Goal: Task Accomplishment & Management: Use online tool/utility

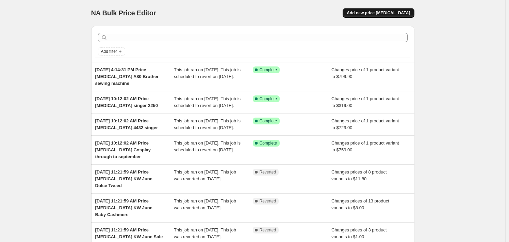
click at [395, 9] on button "Add new price change job" at bounding box center [378, 13] width 71 height 10
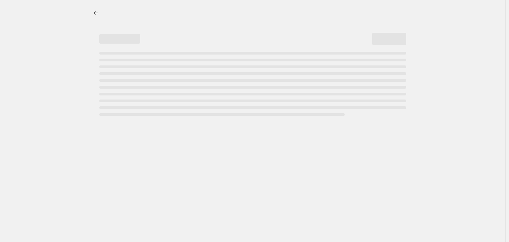
select select "percentage"
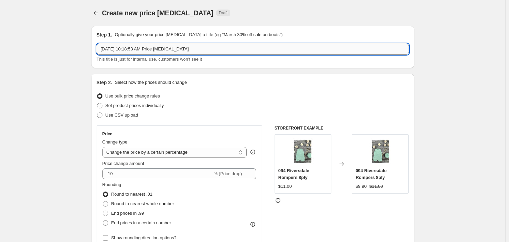
click at [205, 44] on input "Sep 4, 2025, 10:18:53 AM Price change job" at bounding box center [253, 49] width 312 height 11
type input "Sep 4, 2025, 10:18:53 AM Price change job singer oil"
click at [175, 152] on select "Change the price to a certain amount Change the price by a certain amount Chang…" at bounding box center [174, 152] width 145 height 11
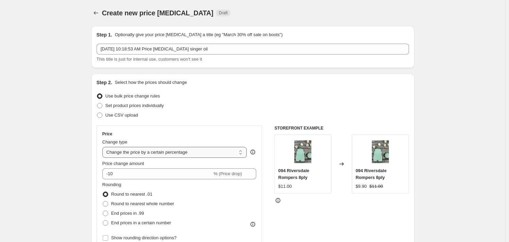
select select "to"
click at [104, 147] on select "Change the price to a certain amount Change the price by a certain amount Chang…" at bounding box center [174, 152] width 145 height 11
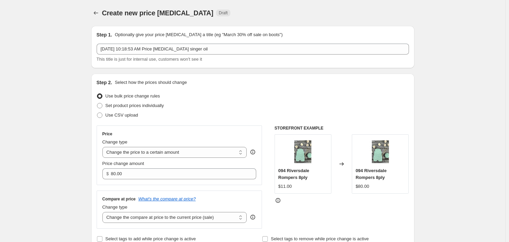
click at [141, 182] on div "Price Change type Change the price to a certain amount Change the price by a ce…" at bounding box center [180, 155] width 166 height 60
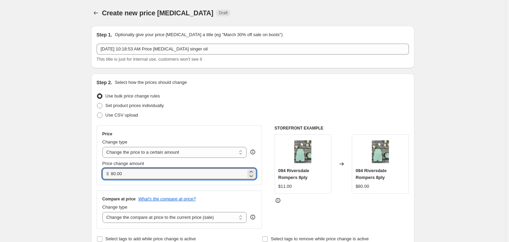
drag, startPoint x: 137, startPoint y: 177, endPoint x: 65, endPoint y: 171, distance: 72.7
type input "9.90"
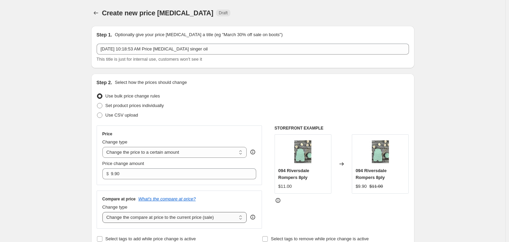
click at [188, 216] on select "Change the compare at price to the current price (sale) Change the compare at p…" at bounding box center [174, 217] width 145 height 11
select select "no_change"
click at [104, 212] on select "Change the compare at price to the current price (sale) Change the compare at p…" at bounding box center [174, 217] width 145 height 11
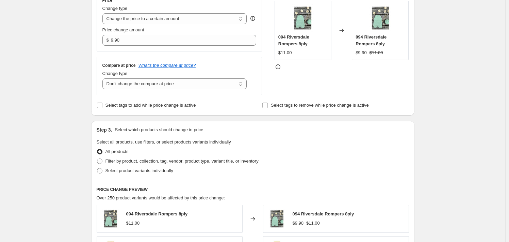
scroll to position [136, 0]
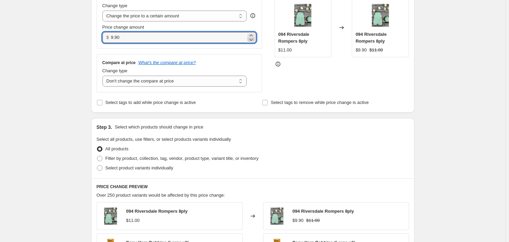
click at [253, 36] on icon at bounding box center [251, 39] width 7 height 7
drag, startPoint x: 115, startPoint y: 36, endPoint x: 124, endPoint y: 38, distance: 9.1
click at [124, 38] on input "9.89" at bounding box center [178, 37] width 135 height 11
type input "9.00"
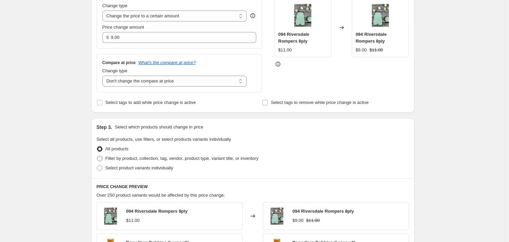
click at [159, 159] on span "Filter by product, collection, tag, vendor, product type, variant title, or inv…" at bounding box center [181, 158] width 153 height 5
click at [97, 156] on input "Filter by product, collection, tag, vendor, product type, variant title, or inv…" at bounding box center [97, 156] width 0 height 0
radio input "true"
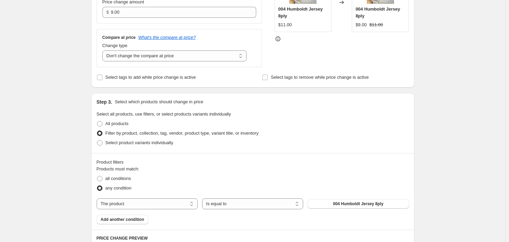
scroll to position [238, 0]
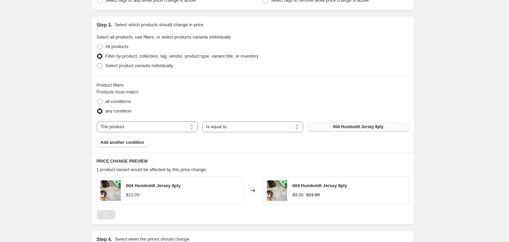
click at [355, 124] on span "004 Humboldt Jersey 8ply" at bounding box center [358, 126] width 50 height 5
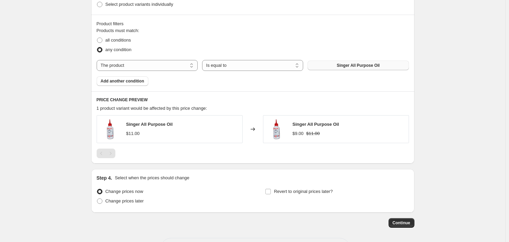
scroll to position [326, 0]
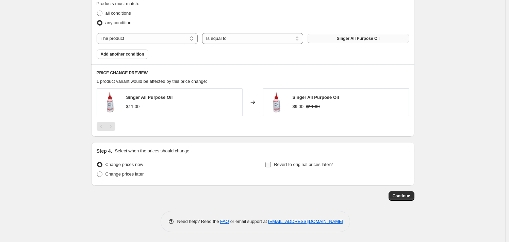
click at [271, 164] on input "Revert to original prices later?" at bounding box center [267, 164] width 5 height 5
checkbox input "true"
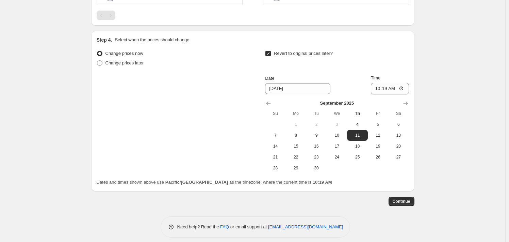
scroll to position [442, 0]
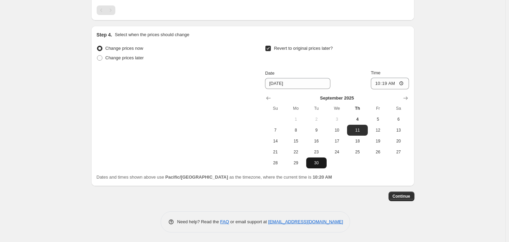
click at [323, 162] on span "30" at bounding box center [316, 162] width 15 height 5
type input "9/30/2025"
click at [378, 84] on input "10:19" at bounding box center [390, 84] width 38 height 12
type input "23:59"
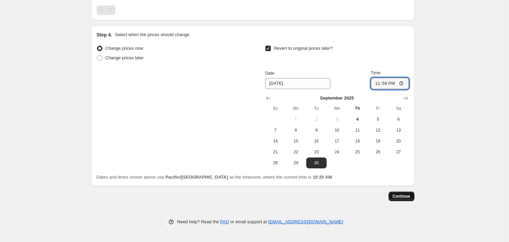
click at [405, 197] on span "Continue" at bounding box center [402, 195] width 18 height 5
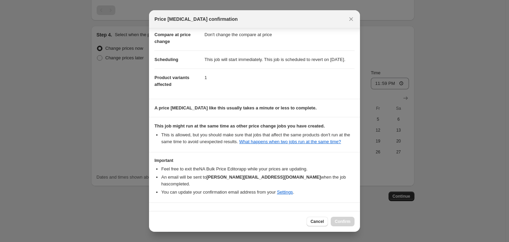
scroll to position [51, 0]
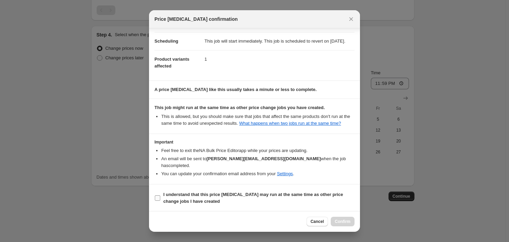
click at [255, 200] on span "I understand that this price change job may run at the same time as other price…" at bounding box center [258, 198] width 191 height 14
click at [160, 200] on input "I understand that this price change job may run at the same time as other price…" at bounding box center [157, 197] width 5 height 5
checkbox input "true"
click at [340, 221] on span "Confirm" at bounding box center [343, 220] width 16 height 5
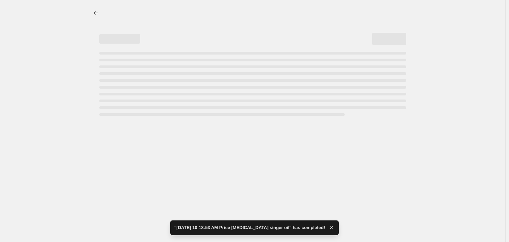
select select "no_change"
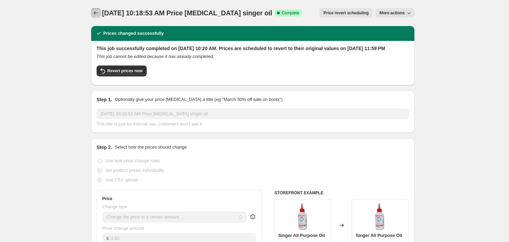
click at [96, 14] on icon "Price change jobs" at bounding box center [96, 13] width 7 height 7
